Goal: Check status

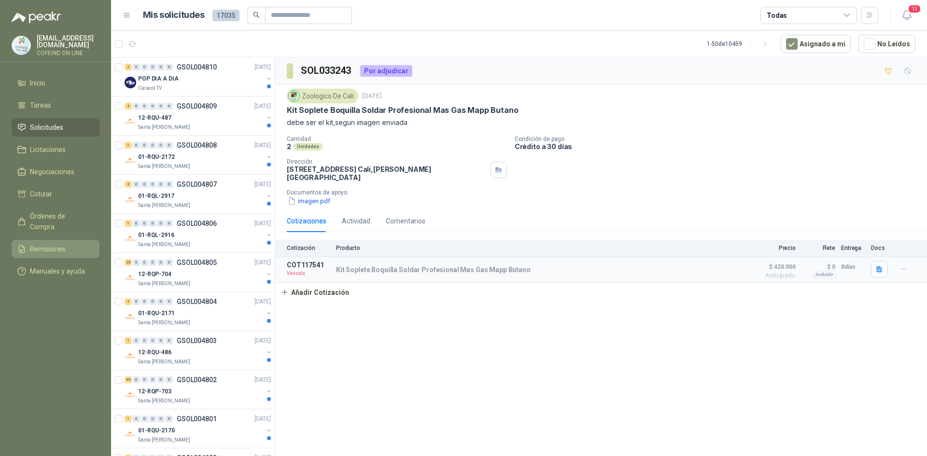
click at [49, 244] on span "Remisiones" at bounding box center [48, 249] width 36 height 11
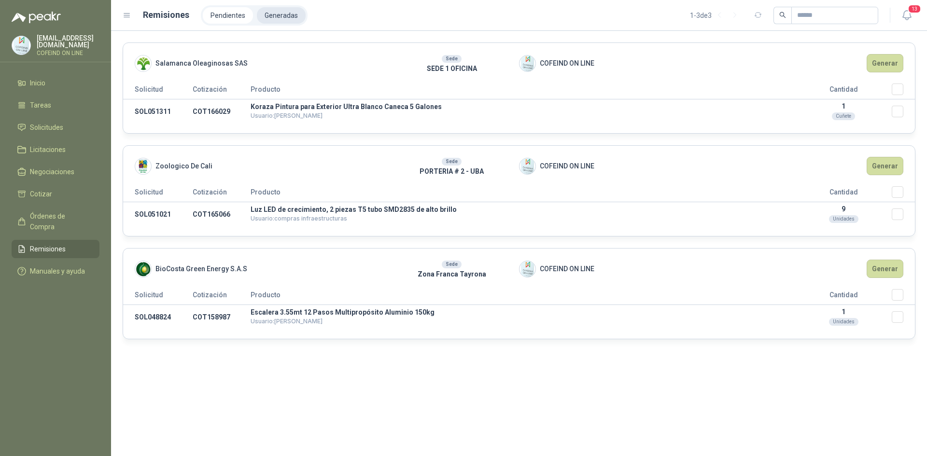
click at [280, 16] on li "Generadas" at bounding box center [281, 15] width 49 height 16
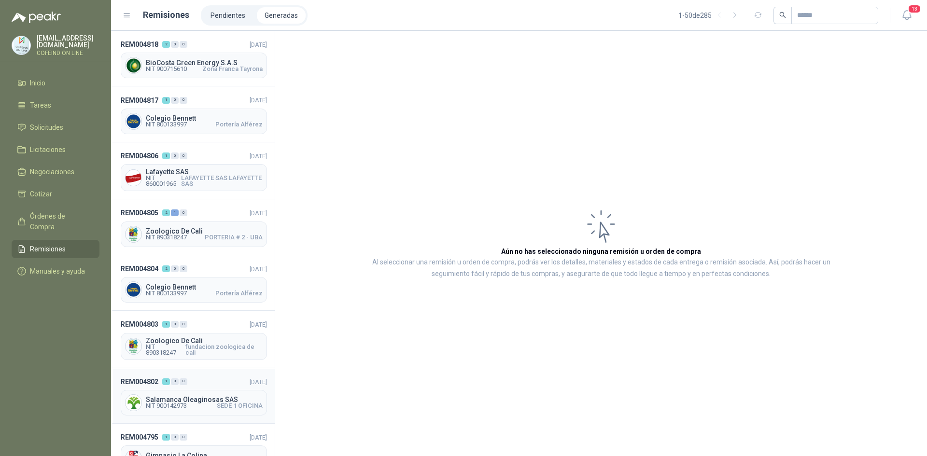
click at [165, 408] on span "NIT 900142973" at bounding box center [166, 406] width 41 height 6
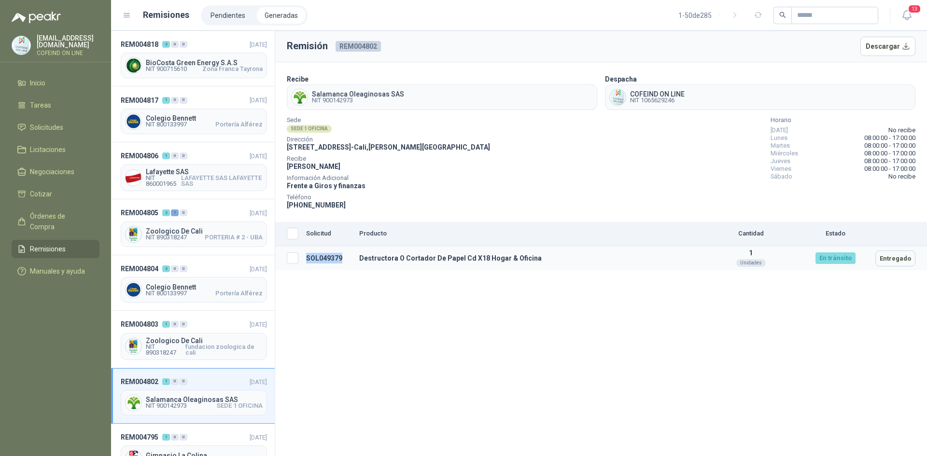
drag, startPoint x: 345, startPoint y: 260, endPoint x: 305, endPoint y: 263, distance: 40.2
click at [305, 263] on td "SOL049379" at bounding box center [328, 258] width 53 height 25
copy td "SOL049379"
click at [49, 125] on span "Solicitudes" at bounding box center [46, 127] width 33 height 11
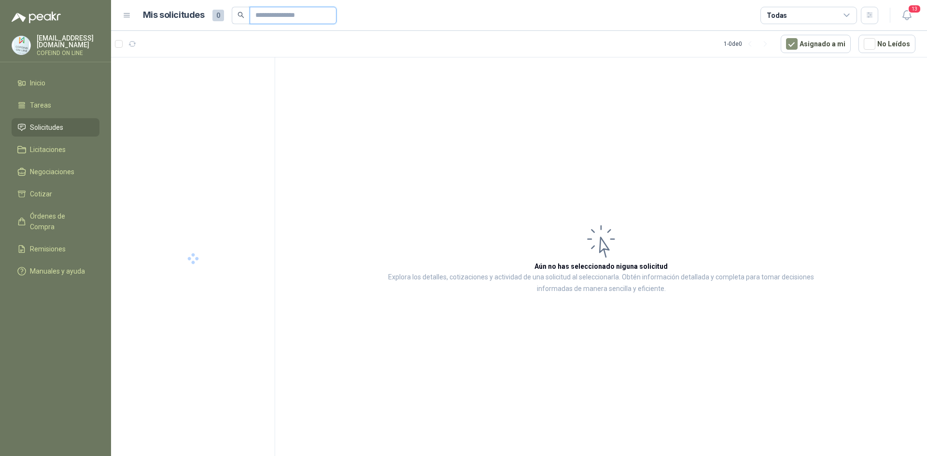
click at [255, 16] on input "text" at bounding box center [289, 15] width 68 height 16
paste input "*********"
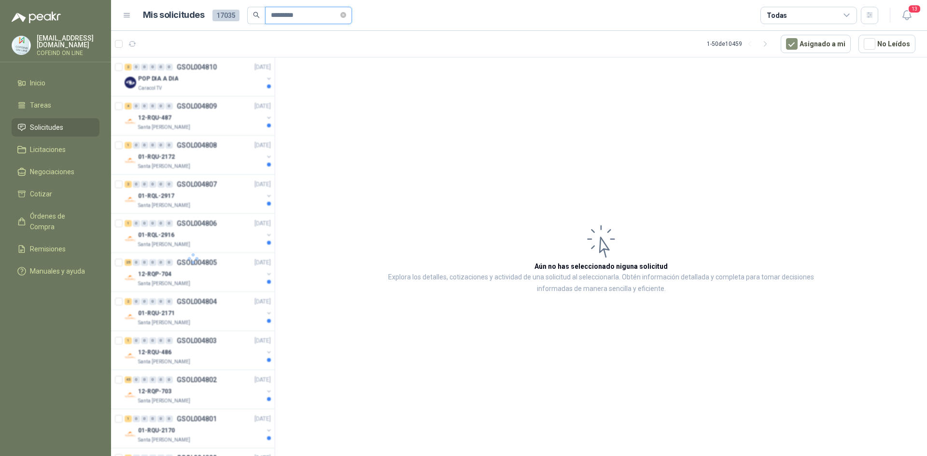
type input "*********"
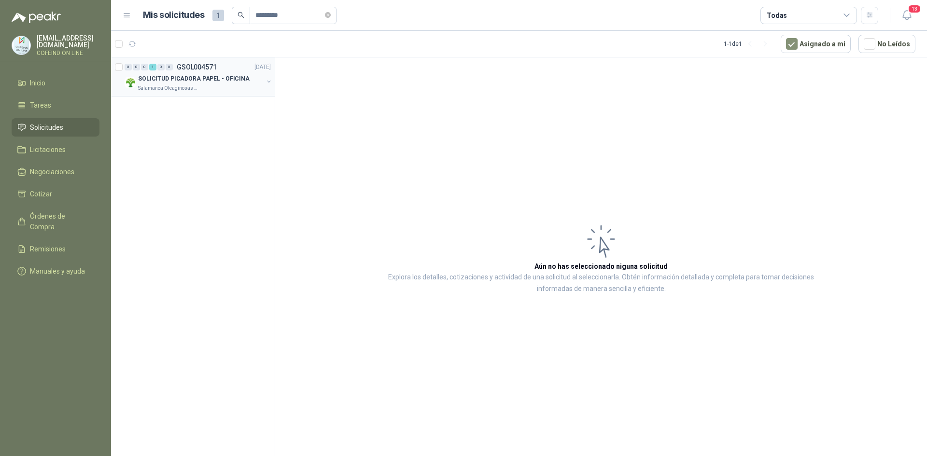
click at [204, 87] on div "Salamanca Oleaginosas SAS" at bounding box center [200, 88] width 125 height 8
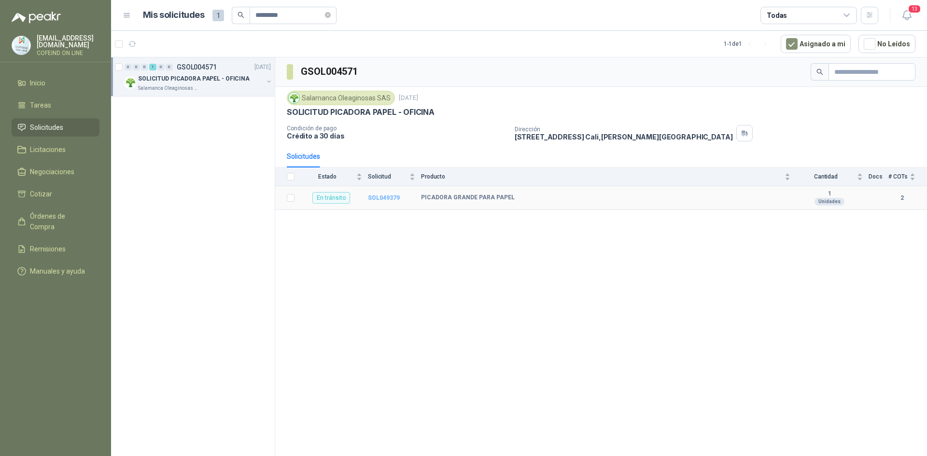
click at [387, 195] on b "SOL049379" at bounding box center [384, 197] width 32 height 7
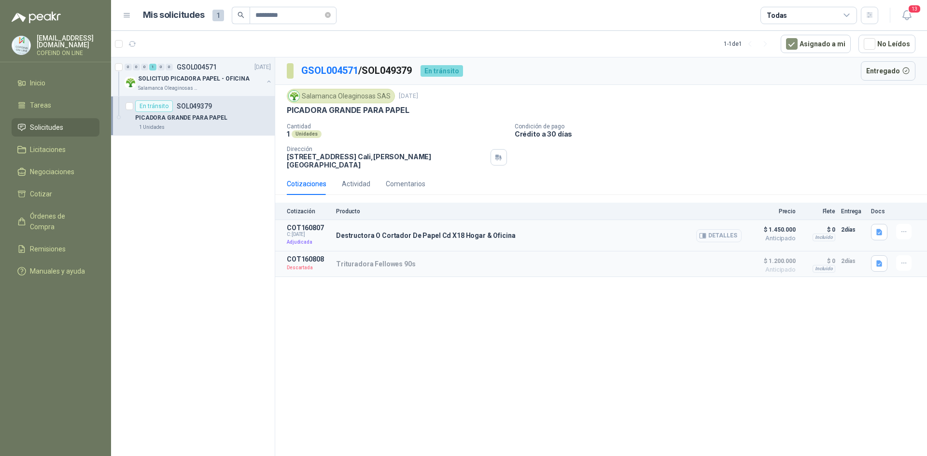
click at [718, 229] on button "Detalles" at bounding box center [718, 235] width 45 height 13
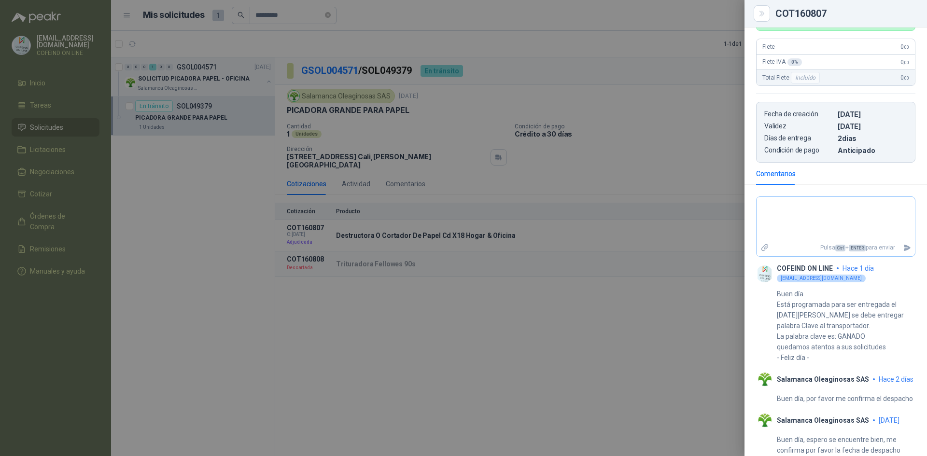
scroll to position [290, 0]
